Goal: Obtain resource: Obtain resource

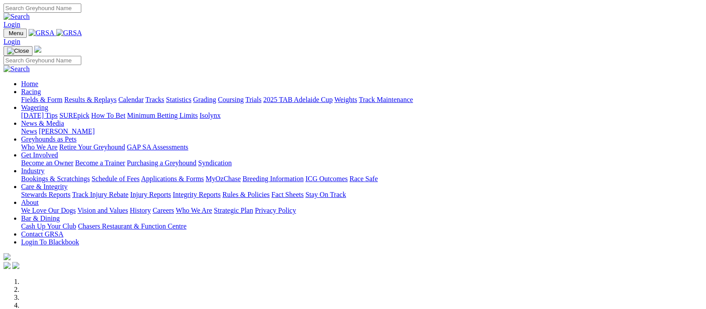
click at [36, 96] on link "Fields & Form" at bounding box center [41, 99] width 41 height 7
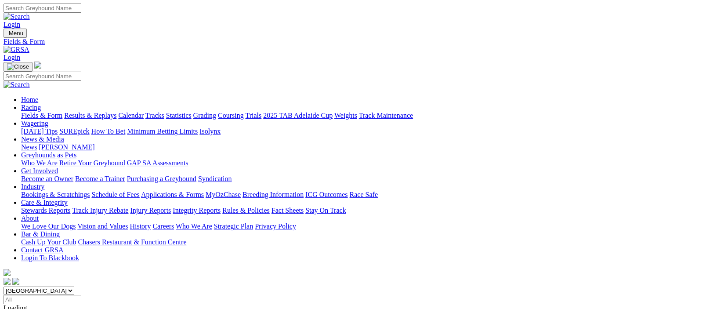
scroll to position [215, 0]
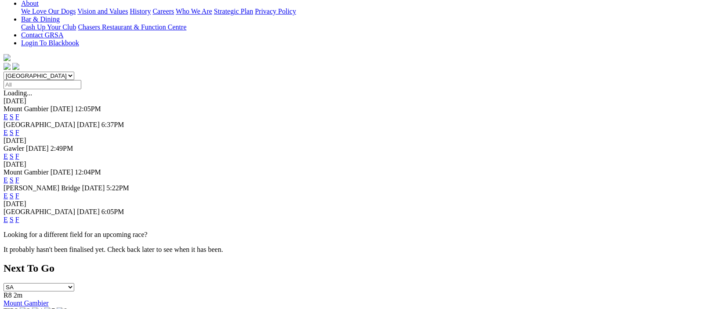
click at [19, 216] on link "F" at bounding box center [17, 219] width 4 height 7
